Goal: Task Accomplishment & Management: Use online tool/utility

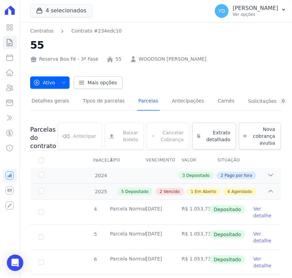
scroll to position [152, 0]
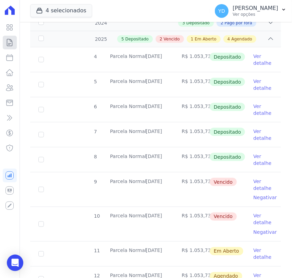
click at [9, 47] on link "Contratos" at bounding box center [10, 43] width 14 height 14
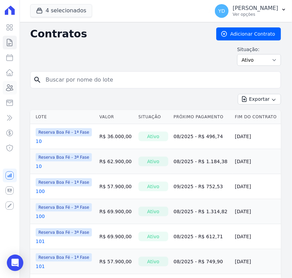
click at [13, 88] on icon at bounding box center [9, 88] width 8 height 8
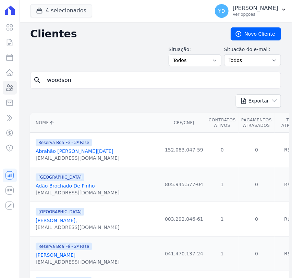
click at [85, 86] on input "woodson" at bounding box center [160, 80] width 235 height 14
click at [85, 86] on input "search" at bounding box center [160, 80] width 235 height 14
type input "rodolfo"
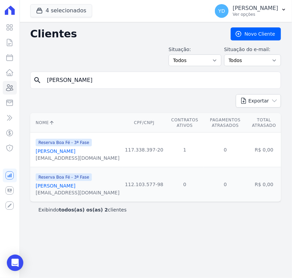
click at [75, 188] on link "Rodolfo Ferreira Mattos" at bounding box center [56, 185] width 40 height 5
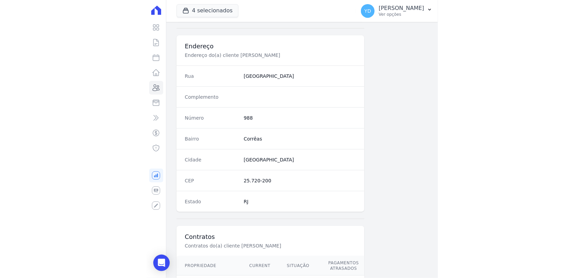
scroll to position [378, 0]
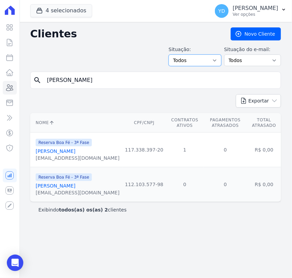
click at [194, 63] on select "Todos Adimplentes Inadimplentes" at bounding box center [194, 60] width 53 height 12
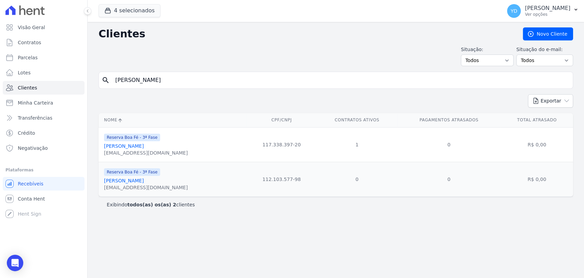
drag, startPoint x: 154, startPoint y: 178, endPoint x: 144, endPoint y: 210, distance: 33.4
click at [144, 210] on div "Exibindo todos(as) os(as) 2 clientes" at bounding box center [336, 204] width 475 height 15
click at [63, 88] on link "Clientes" at bounding box center [44, 88] width 82 height 14
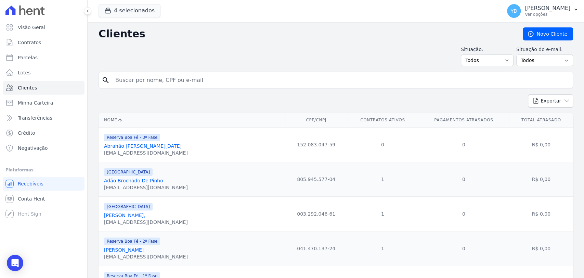
drag, startPoint x: 133, startPoint y: 86, endPoint x: 135, endPoint y: 83, distance: 3.6
click at [135, 83] on input "search" at bounding box center [340, 80] width 459 height 14
type input "Rodolfo"
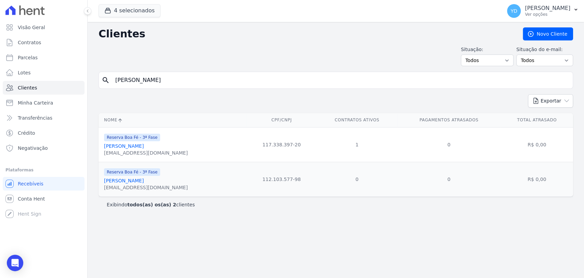
click at [137, 86] on input "Rodolfo" at bounding box center [340, 80] width 459 height 14
type input "paulo"
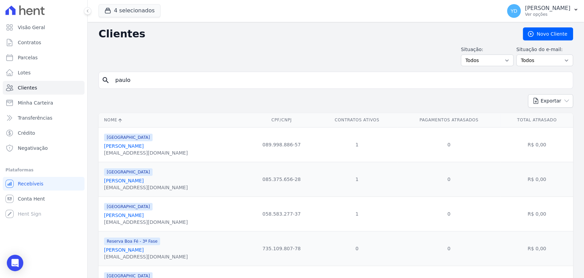
drag, startPoint x: 11, startPoint y: 263, endPoint x: 26, endPoint y: 268, distance: 15.6
click at [11, 263] on icon "Open Intercom Messenger" at bounding box center [15, 263] width 8 height 8
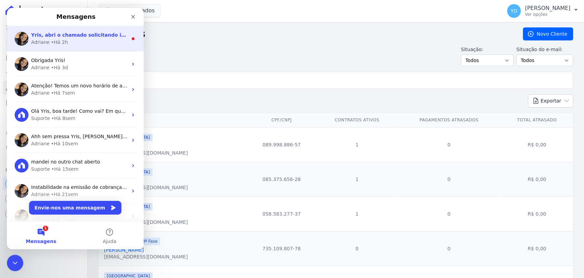
click at [65, 45] on div "Adriane • Há 2h" at bounding box center [79, 42] width 97 height 7
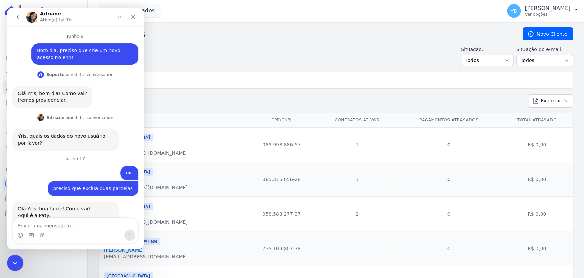
scroll to position [17, 0]
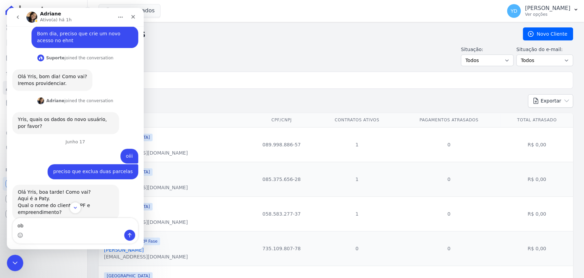
type textarea "obg"
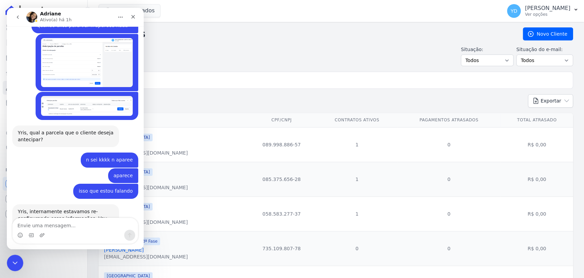
scroll to position [5551, 0]
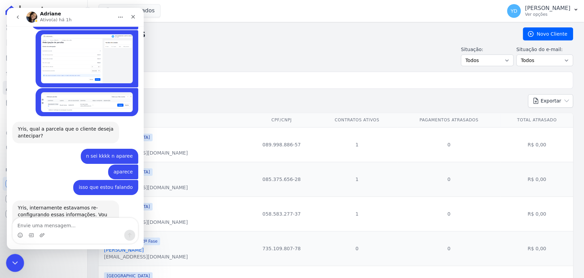
click at [15, 261] on icon "Fechar mensagem da Intercom" at bounding box center [14, 261] width 5 height 3
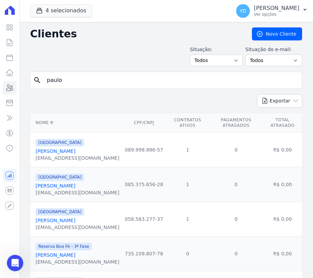
scroll to position [5566, 0]
click at [114, 85] on input "paulo" at bounding box center [171, 80] width 256 height 14
type input "Rômulo César Mattos"
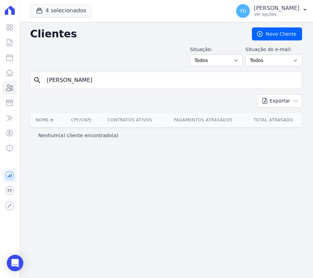
drag, startPoint x: 69, startPoint y: 82, endPoint x: 192, endPoint y: 57, distance: 125.8
click at [192, 58] on div "Clientes Novo Cliente Situação: Todos Adimplentes Inadimplentes Situação do e-m…" at bounding box center [166, 150] width 294 height 256
type input "Rômulo"
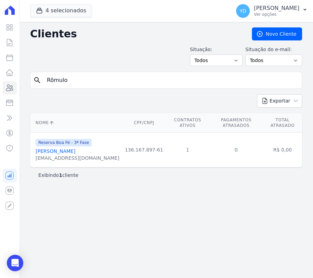
click at [75, 153] on link "Romulo Cesar Ferreira Mattos Miranda" at bounding box center [56, 150] width 40 height 5
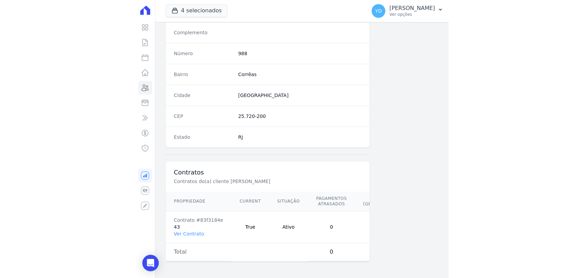
scroll to position [378, 0]
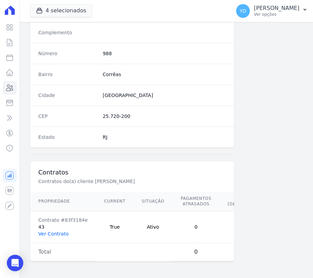
click at [63, 231] on link "Ver Contrato" at bounding box center [53, 233] width 30 height 5
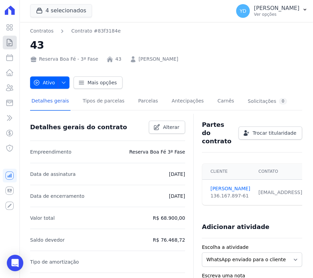
click at [15, 47] on link "Contratos" at bounding box center [10, 43] width 14 height 14
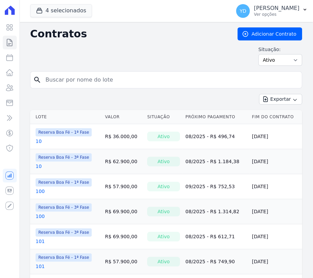
click at [100, 79] on input "search" at bounding box center [170, 80] width 258 height 14
type input "149"
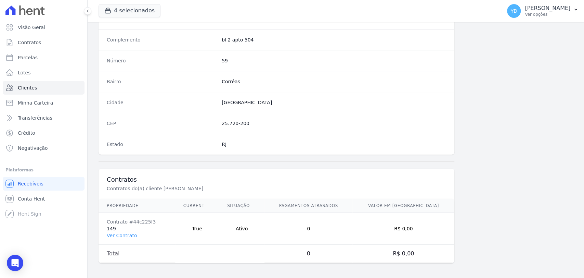
scroll to position [362, 0]
click at [126, 234] on link "Ver Contrato" at bounding box center [122, 234] width 30 height 5
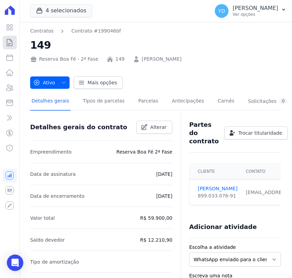
click at [16, 42] on link "Contratos" at bounding box center [10, 43] width 14 height 14
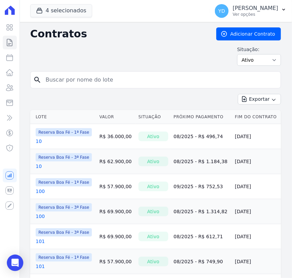
click at [67, 83] on input "search" at bounding box center [159, 80] width 236 height 14
type input "188"
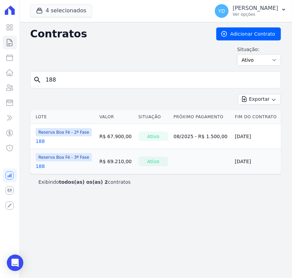
click at [39, 142] on link "188" at bounding box center [40, 141] width 9 height 7
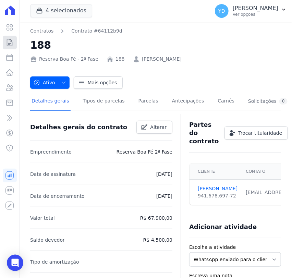
click at [11, 44] on icon at bounding box center [9, 42] width 8 height 8
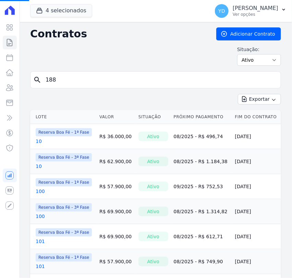
click at [101, 81] on input "188" at bounding box center [159, 80] width 236 height 14
click at [101, 81] on input "search" at bounding box center [159, 80] width 236 height 14
type input "176"
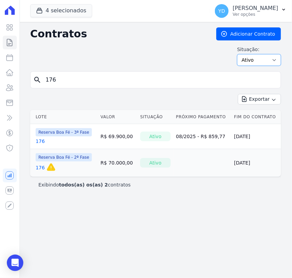
drag, startPoint x: 261, startPoint y: 57, endPoint x: 258, endPoint y: 61, distance: 5.2
click at [260, 56] on select "Ativo Todos Pausado Distratado Rascunho Expirado Encerrado" at bounding box center [259, 60] width 44 height 12
select select "all"
click at [240, 54] on select "Ativo Todos Pausado Distratado Rascunho Expirado Encerrado" at bounding box center [259, 60] width 44 height 12
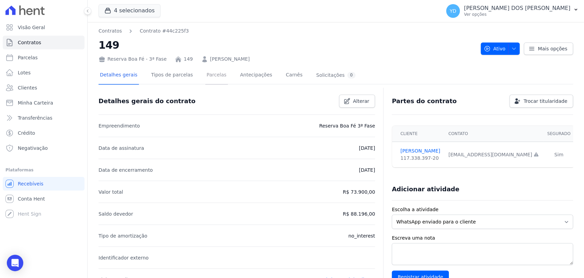
click at [205, 75] on link "Parcelas" at bounding box center [216, 75] width 23 height 18
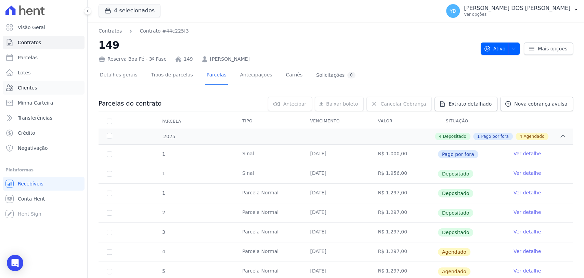
click at [56, 86] on link "Clientes" at bounding box center [44, 88] width 82 height 14
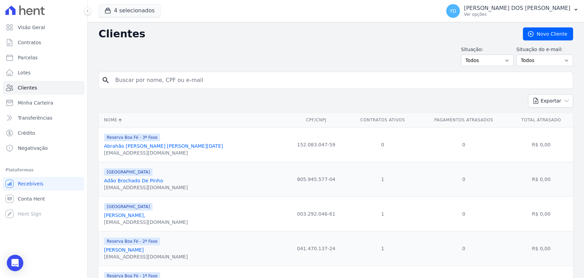
click at [152, 86] on input "search" at bounding box center [340, 80] width 459 height 14
type input "71"
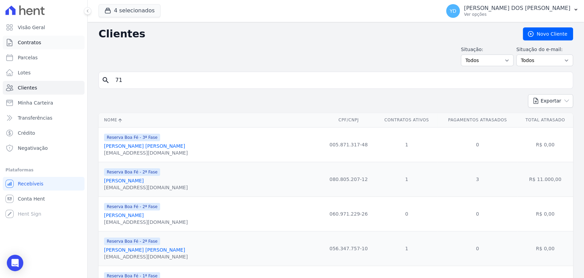
drag, startPoint x: 60, startPoint y: 50, endPoint x: 60, endPoint y: 46, distance: 3.8
click at [60, 48] on ul "Visão Geral Contratos Parcelas Lotes Clientes Minha Carteira Transferências Cré…" at bounding box center [44, 88] width 82 height 134
click at [60, 46] on link "Contratos" at bounding box center [44, 43] width 82 height 14
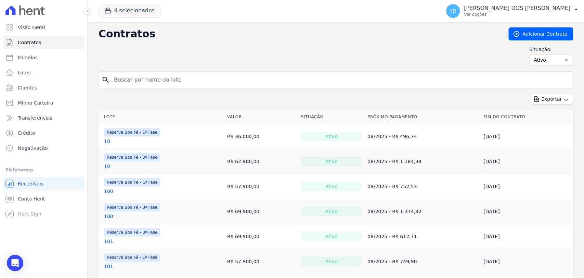
click at [192, 83] on input "search" at bounding box center [340, 80] width 461 height 14
type input "71"
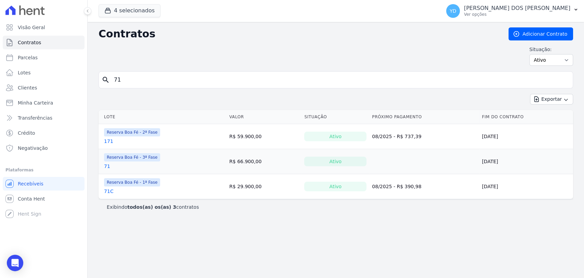
click at [108, 161] on div "Reserva Boa Fé - 3ª Fase 71" at bounding box center [132, 161] width 56 height 16
click at [106, 163] on link "71" at bounding box center [107, 166] width 6 height 7
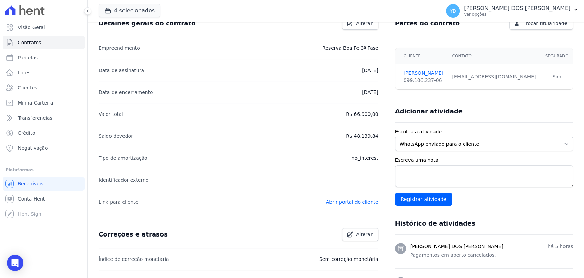
scroll to position [273, 0]
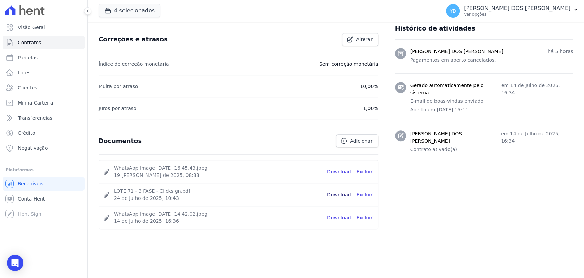
click at [342, 191] on link "Download" at bounding box center [339, 194] width 24 height 7
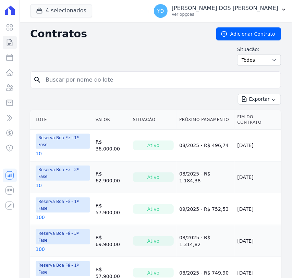
drag, startPoint x: 0, startPoint y: 0, endPoint x: 142, endPoint y: 81, distance: 164.1
click at [142, 81] on input "search" at bounding box center [159, 80] width 236 height 14
type input "176"
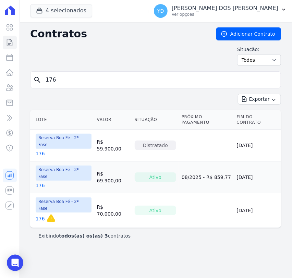
click at [37, 150] on link "176" at bounding box center [40, 153] width 9 height 7
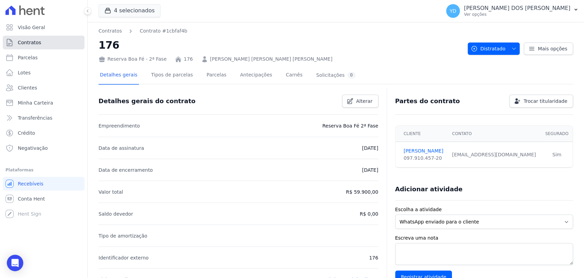
click at [37, 44] on span "Contratos" at bounding box center [29, 42] width 23 height 7
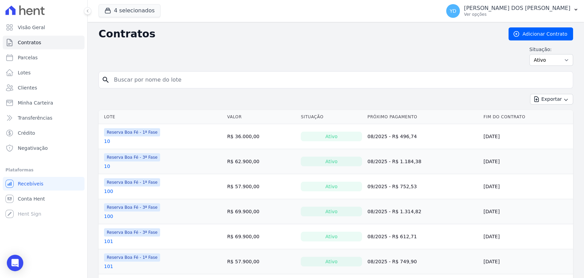
click at [147, 79] on input "search" at bounding box center [340, 80] width 461 height 14
type input "93"
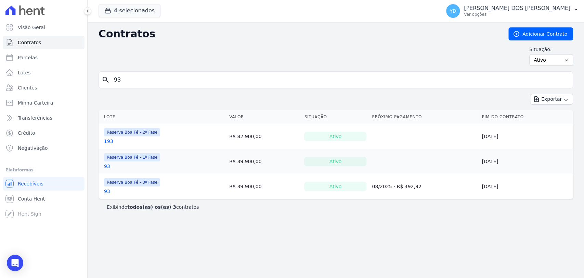
click at [105, 168] on link "93" at bounding box center [107, 166] width 6 height 7
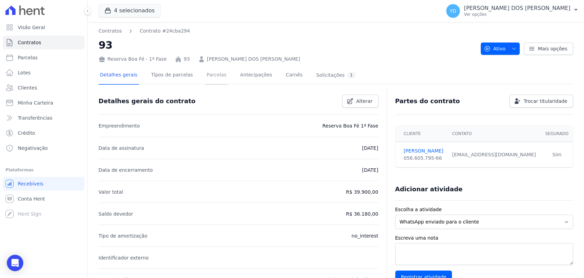
click at [205, 78] on link "Parcelas" at bounding box center [216, 75] width 23 height 18
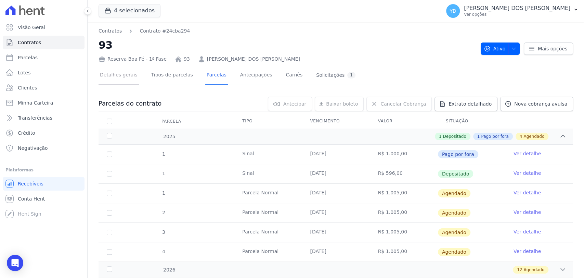
click at [115, 76] on link "Detalhes gerais" at bounding box center [119, 75] width 40 height 18
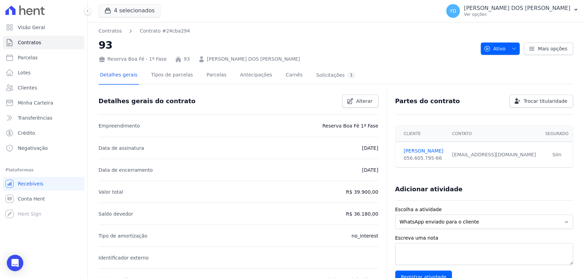
scroll to position [227, 0]
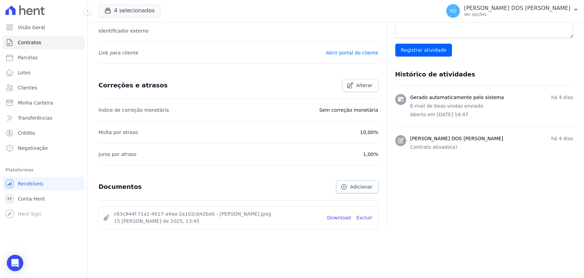
click at [291, 189] on span "Adicionar" at bounding box center [361, 186] width 22 height 7
